Goal: Transaction & Acquisition: Purchase product/service

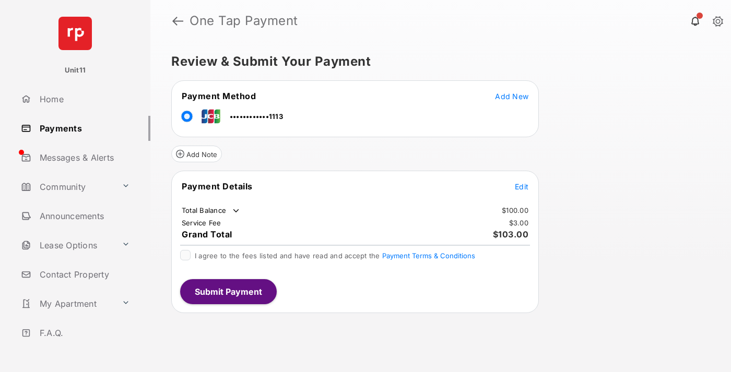
click at [522, 186] on span "Edit" at bounding box center [522, 186] width 14 height 9
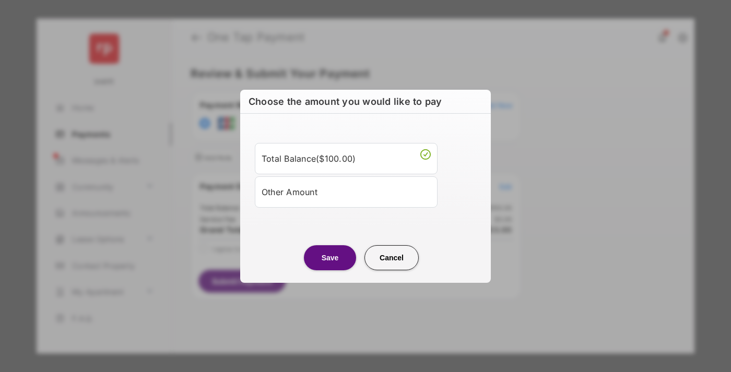
click at [346, 192] on div "Other Amount" at bounding box center [346, 192] width 169 height 18
type input "****"
click at [330, 270] on button "Save" at bounding box center [330, 257] width 52 height 25
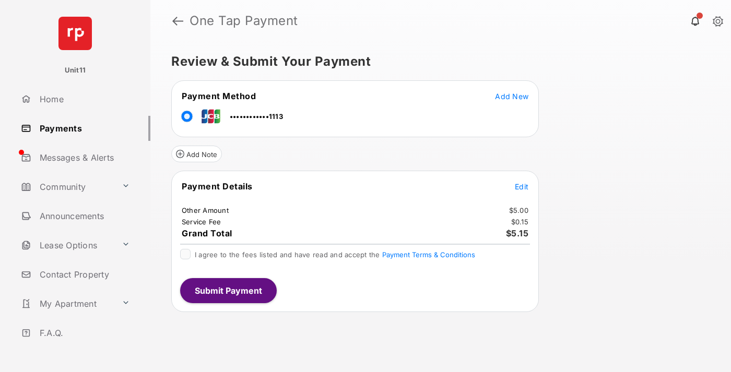
click at [522, 186] on span "Edit" at bounding box center [522, 186] width 14 height 9
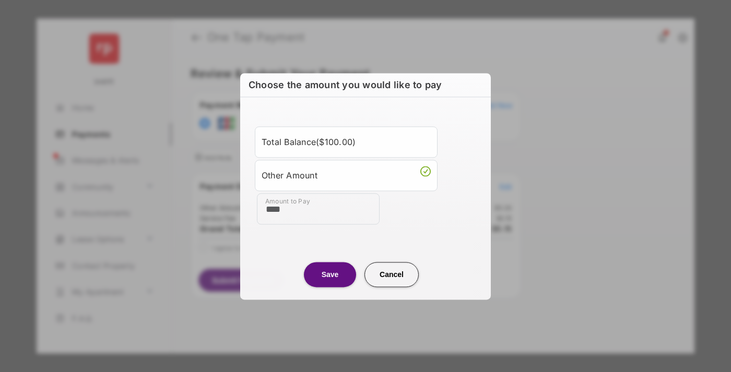
click at [330, 274] on button "Save" at bounding box center [330, 274] width 52 height 25
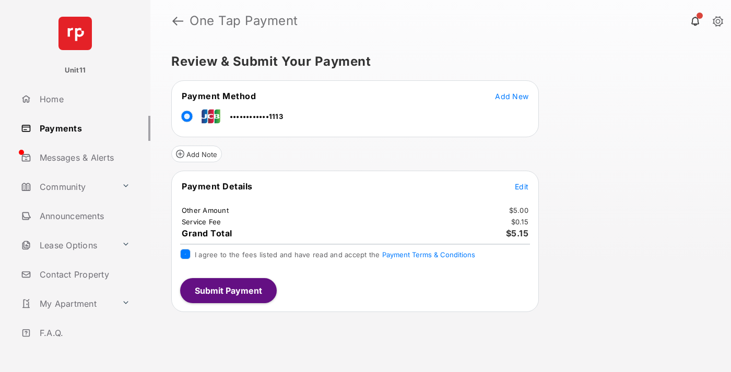
click at [228, 290] on button "Submit Payment" at bounding box center [228, 290] width 97 height 25
